Goal: Task Accomplishment & Management: Use online tool/utility

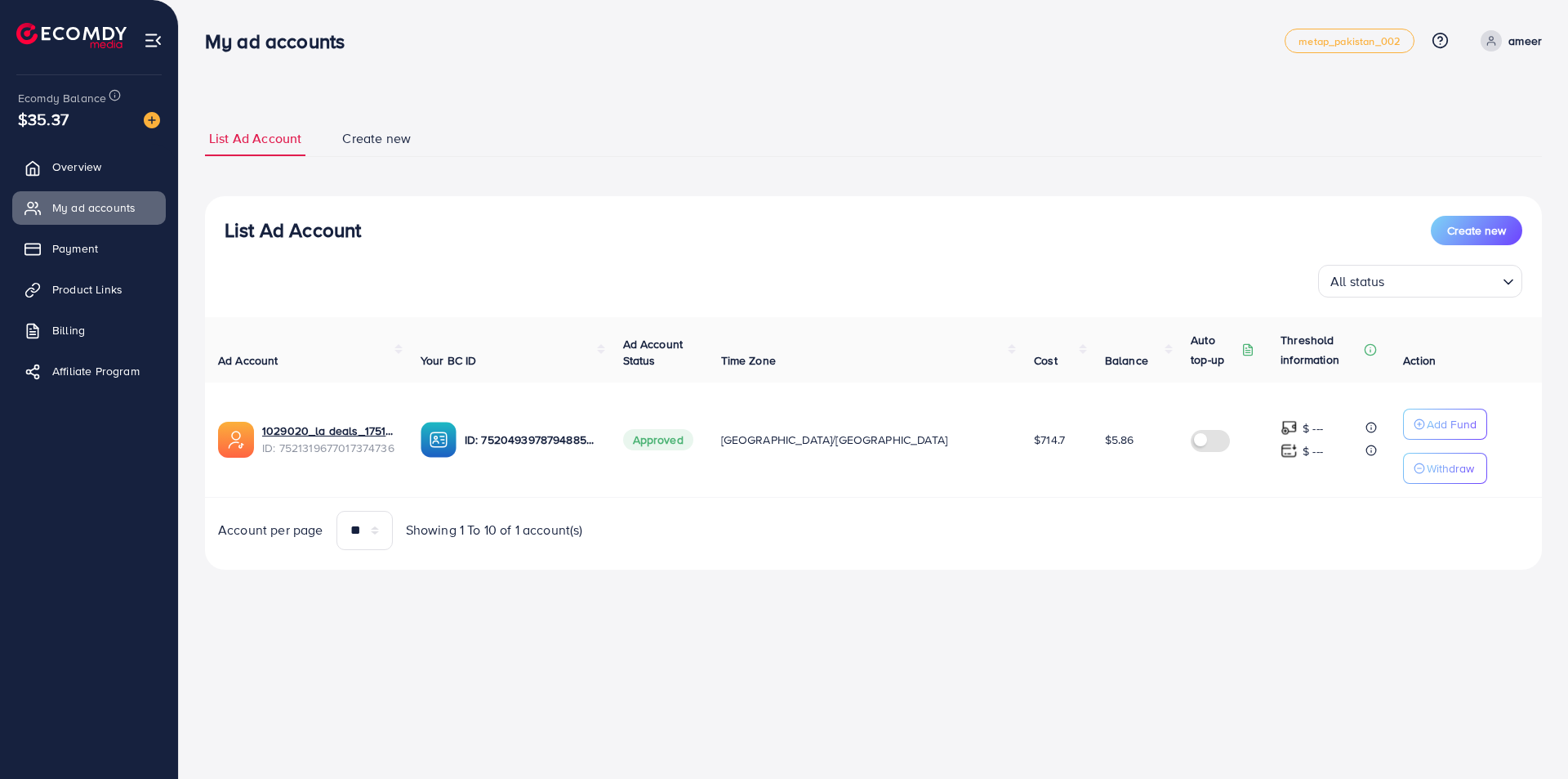
drag, startPoint x: 362, startPoint y: 233, endPoint x: 216, endPoint y: 224, distance: 146.3
click at [216, 224] on div "List Ad Account Create new All status Loading..." at bounding box center [872, 256] width 1336 height 82
click at [225, 225] on h3 "List Ad Account" at bounding box center [292, 230] width 136 height 24
drag, startPoint x: 225, startPoint y: 225, endPoint x: 378, endPoint y: 253, distance: 155.5
click at [378, 253] on div "List Ad Account Create new All status Loading..." at bounding box center [872, 256] width 1336 height 82
